Goal: Information Seeking & Learning: Learn about a topic

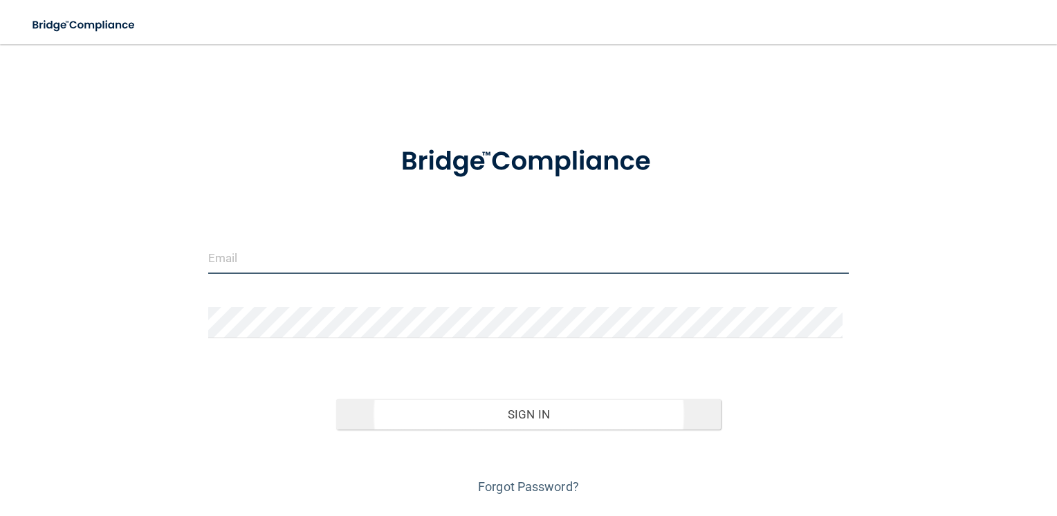
type input "[EMAIL_ADDRESS][DOMAIN_NAME]"
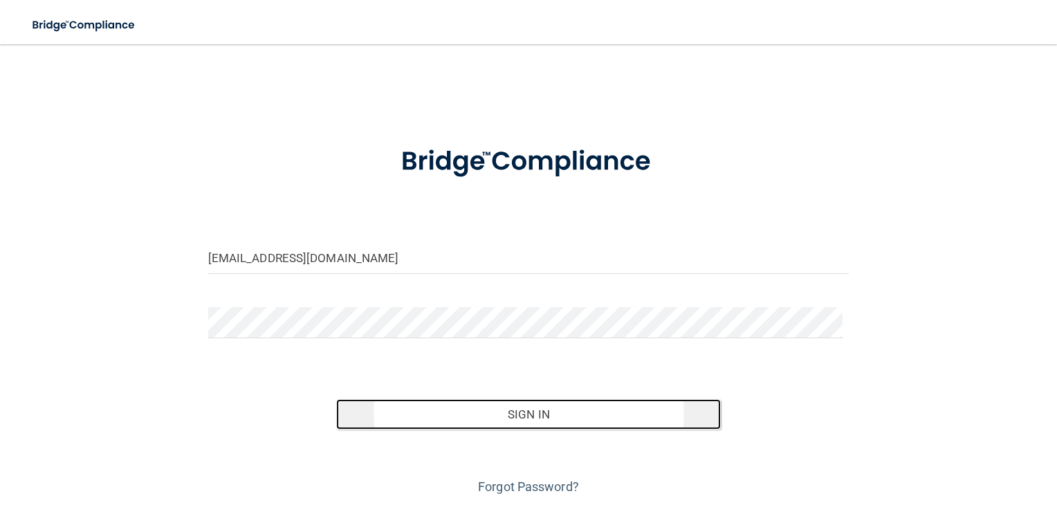
click at [514, 412] on button "Sign In" at bounding box center [528, 414] width 384 height 30
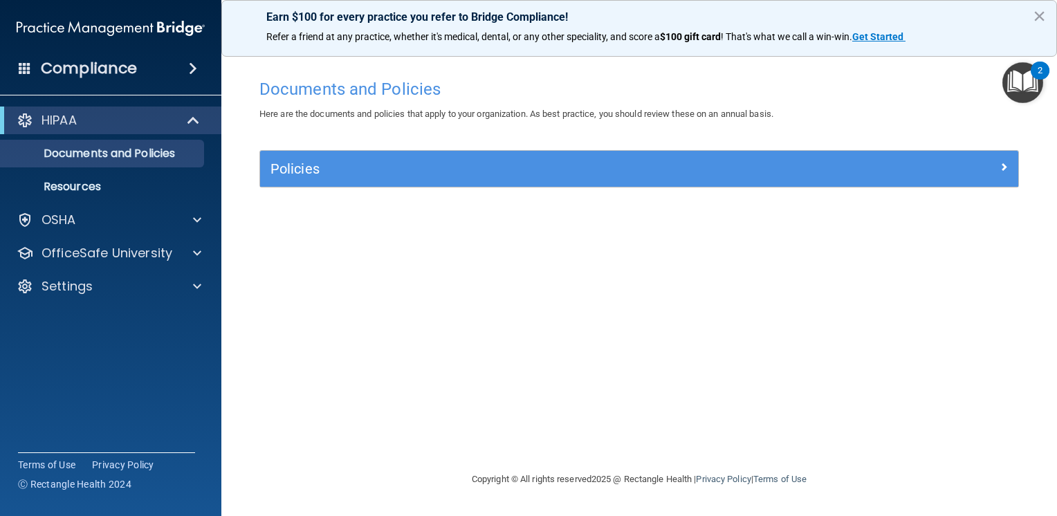
click at [108, 68] on h4 "Compliance" at bounding box center [89, 68] width 96 height 19
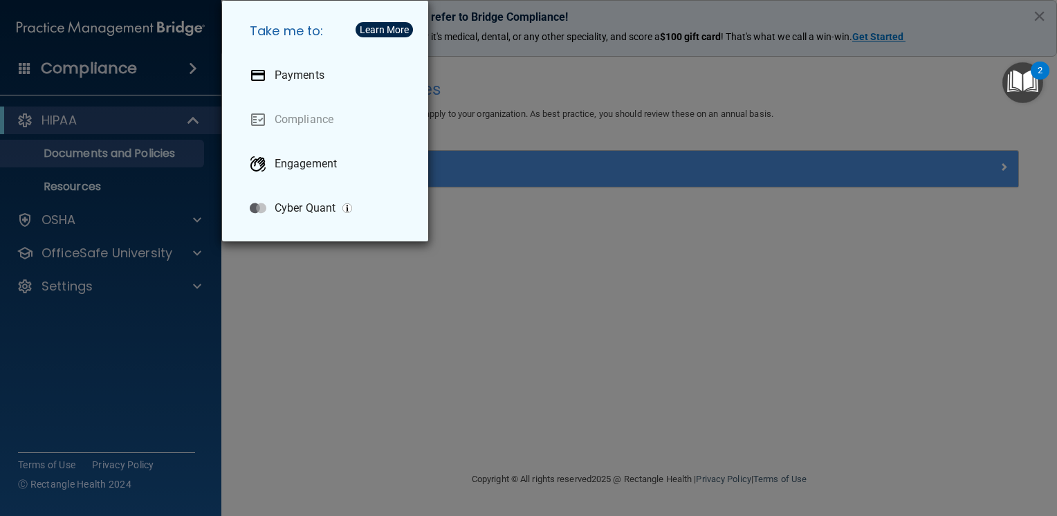
click at [102, 118] on div "Take me to: Payments Compliance Engagement Cyber Quant" at bounding box center [528, 258] width 1057 height 516
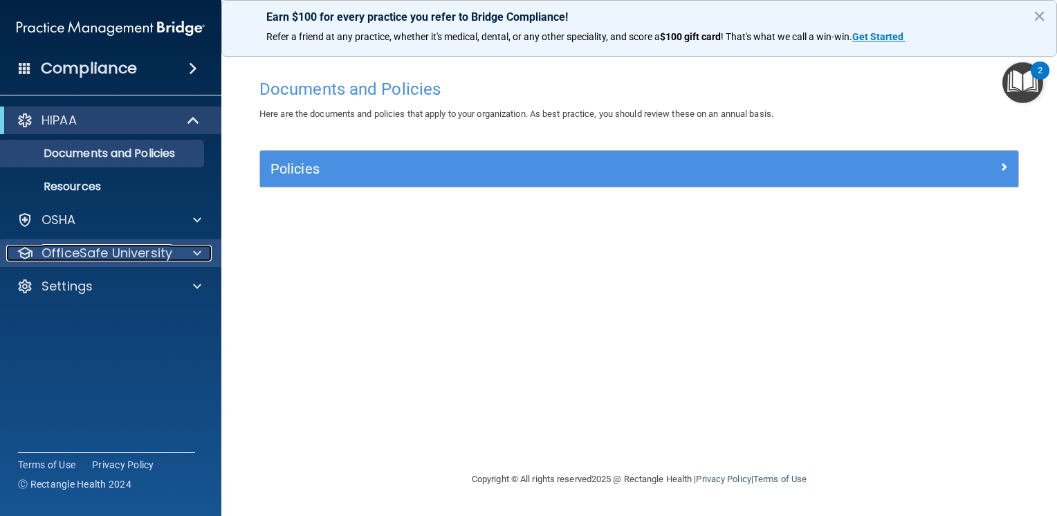
click at [102, 248] on p "OfficeSafe University" at bounding box center [106, 253] width 131 height 17
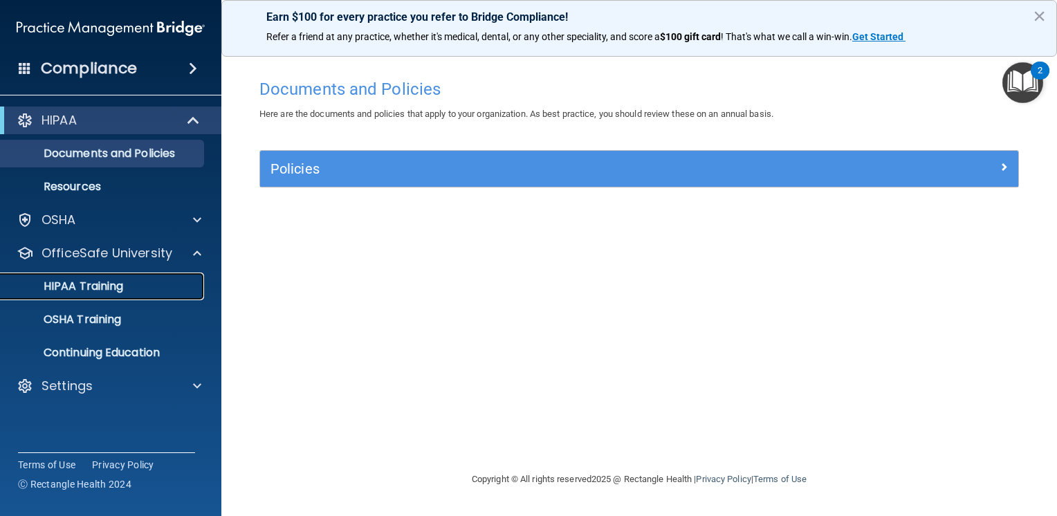
click at [104, 282] on p "HIPAA Training" at bounding box center [66, 286] width 114 height 14
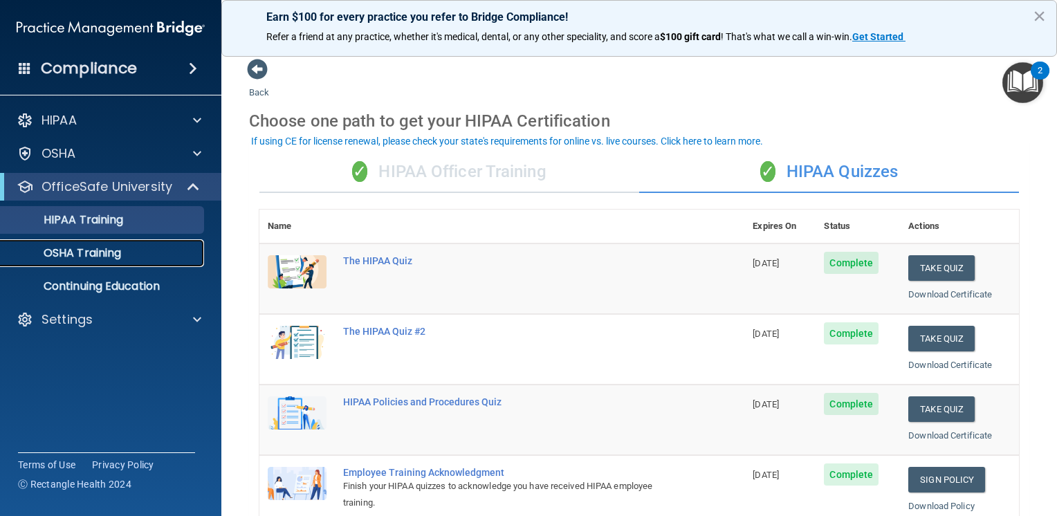
click at [91, 257] on p "OSHA Training" at bounding box center [65, 253] width 112 height 14
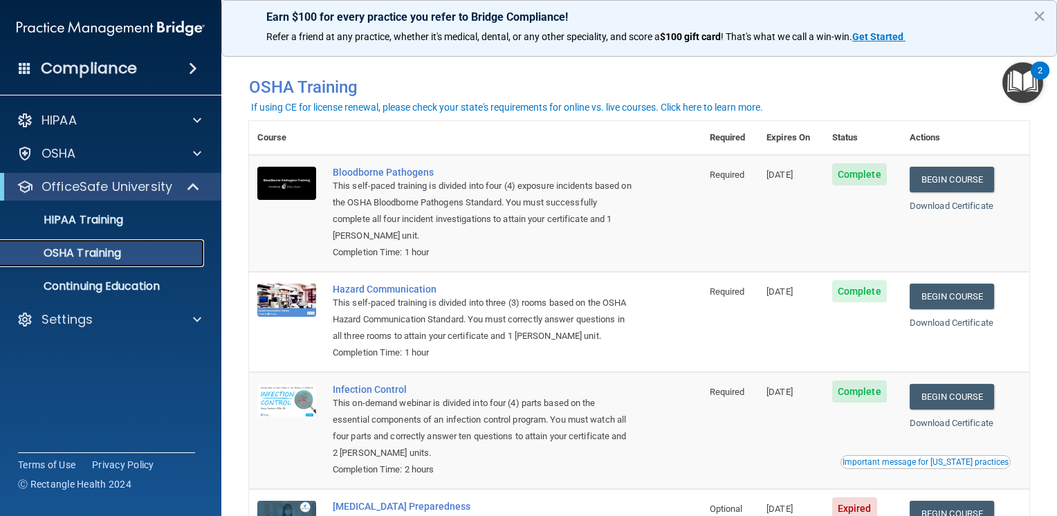
scroll to position [2, 0]
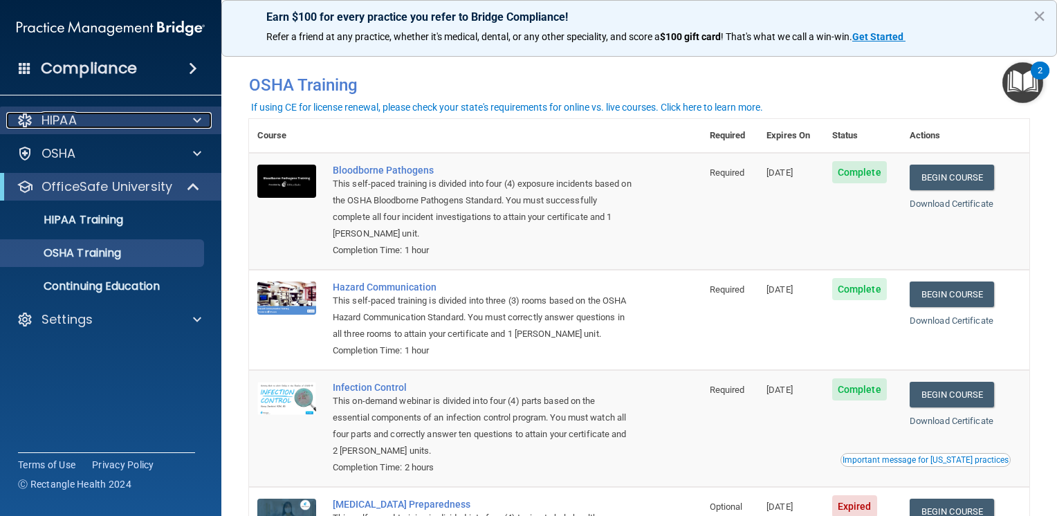
click at [46, 117] on p "HIPAA" at bounding box center [58, 120] width 35 height 17
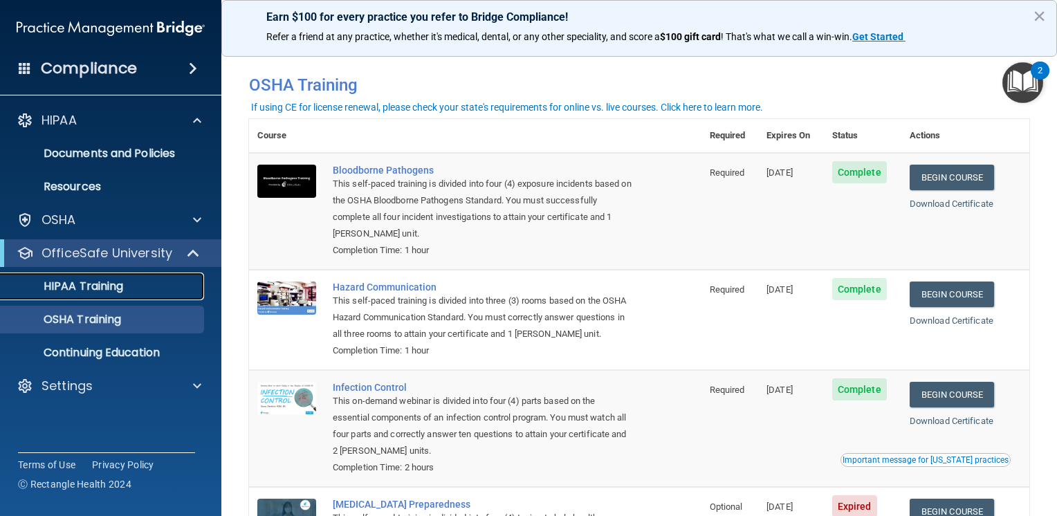
click at [73, 281] on p "HIPAA Training" at bounding box center [66, 286] width 114 height 14
